Goal: Navigation & Orientation: Find specific page/section

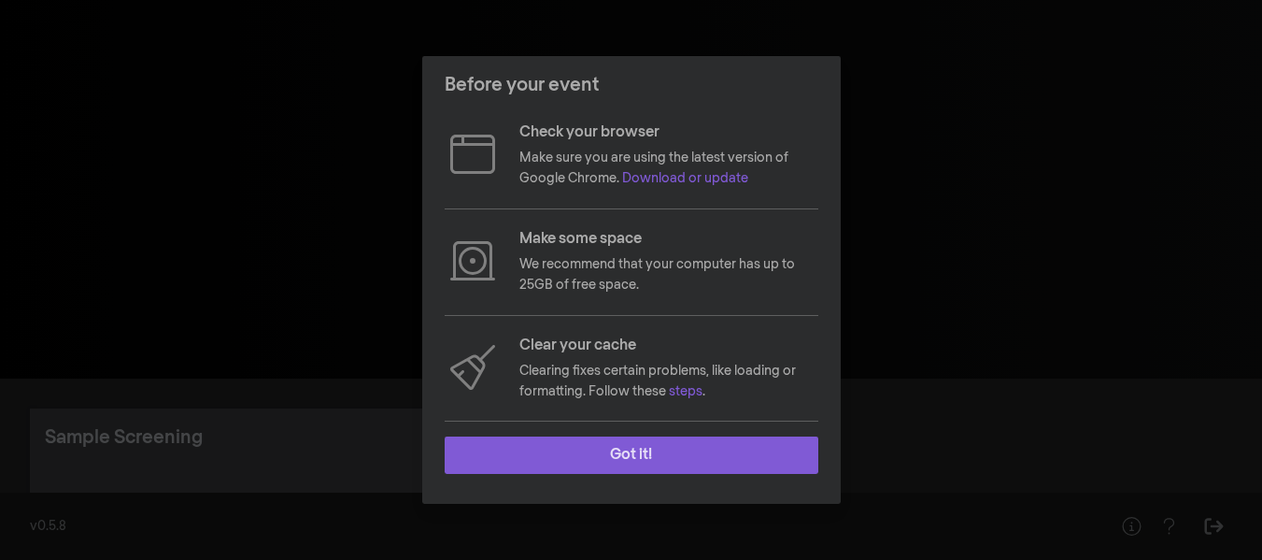
click at [685, 447] on button "Got it!" at bounding box center [632, 454] width 374 height 37
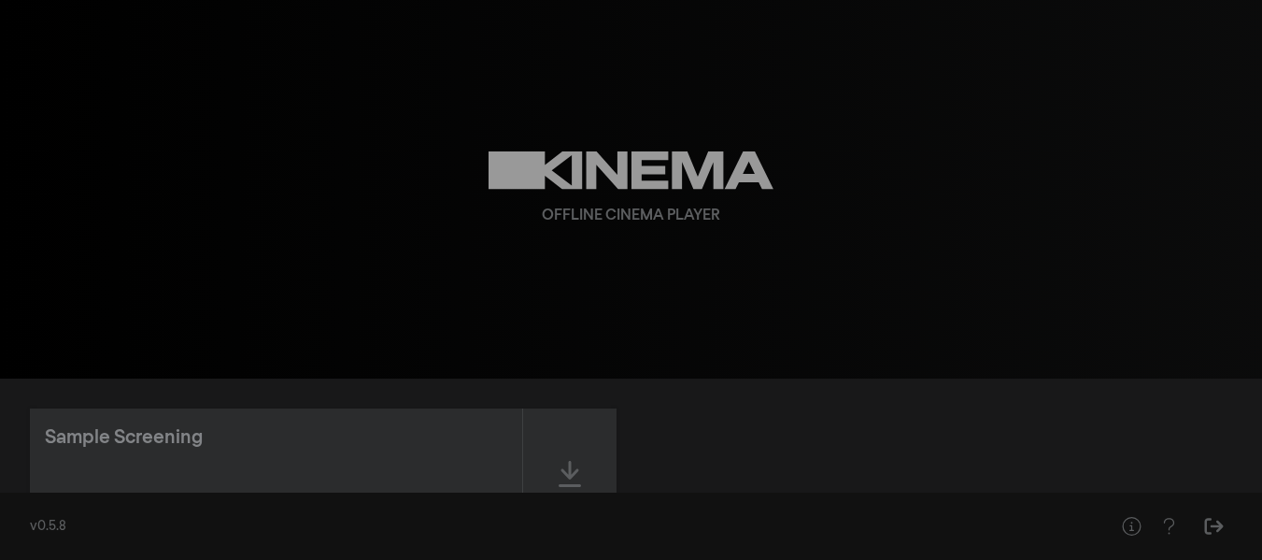
click at [685, 447] on div "Sample Screening Available for download" at bounding box center [631, 474] width 1202 height 132
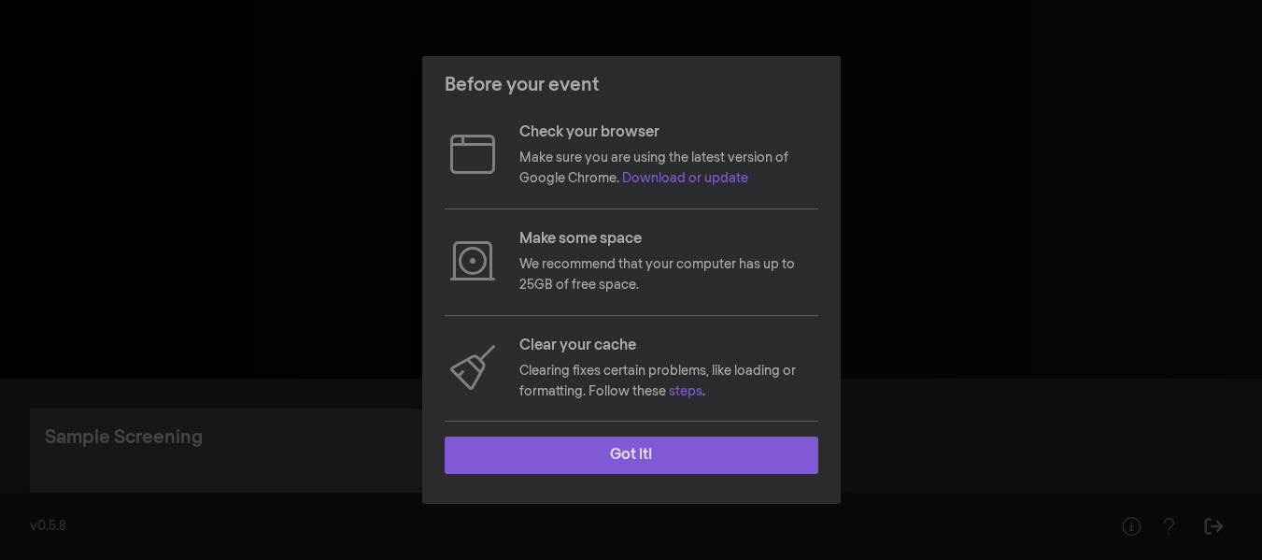
click at [655, 445] on button "Got it!" at bounding box center [632, 454] width 374 height 37
click at [721, 464] on button "Got it!" at bounding box center [632, 454] width 374 height 37
